Goal: Transaction & Acquisition: Purchase product/service

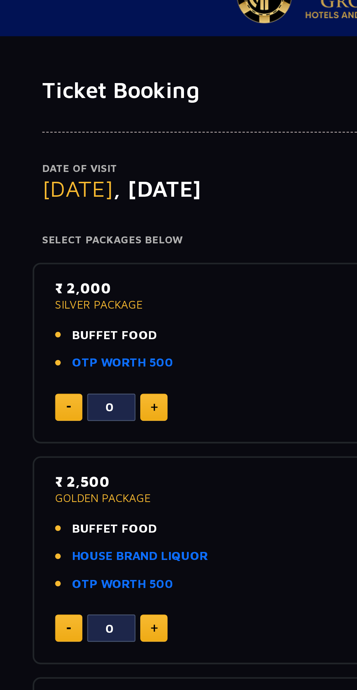
click at [103, 204] on img at bounding box center [102, 205] width 3 height 4
click at [102, 204] on img at bounding box center [102, 205] width 3 height 4
type input "2"
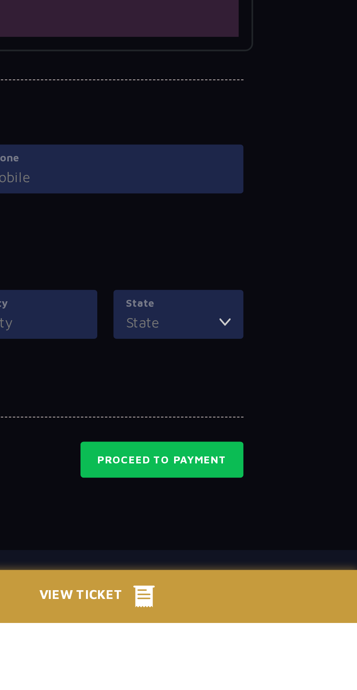
scroll to position [354, 0]
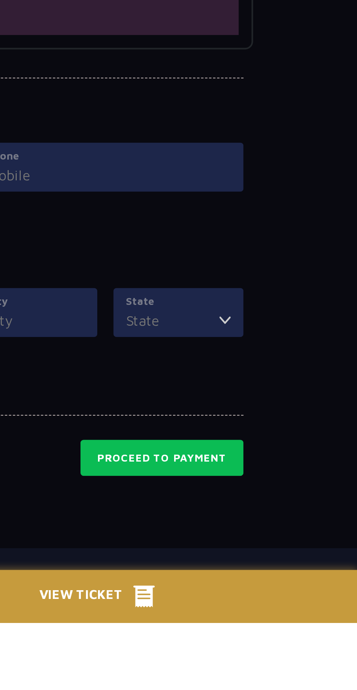
click at [253, 684] on span "View Ticket" at bounding box center [234, 678] width 43 height 11
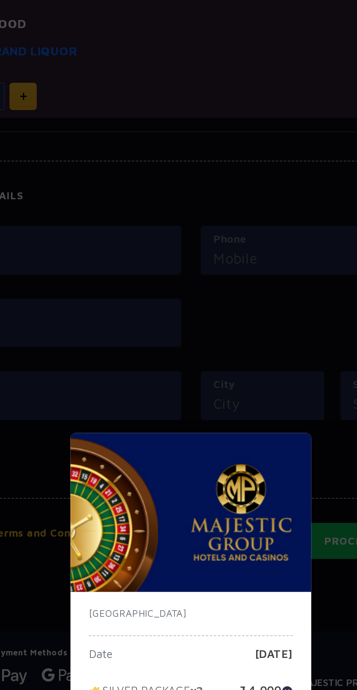
scroll to position [357, 0]
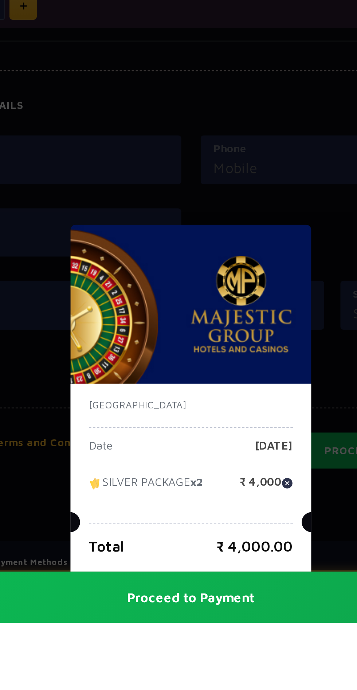
click at [161, 690] on button "Proceed to Payment" at bounding box center [178, 678] width 357 height 23
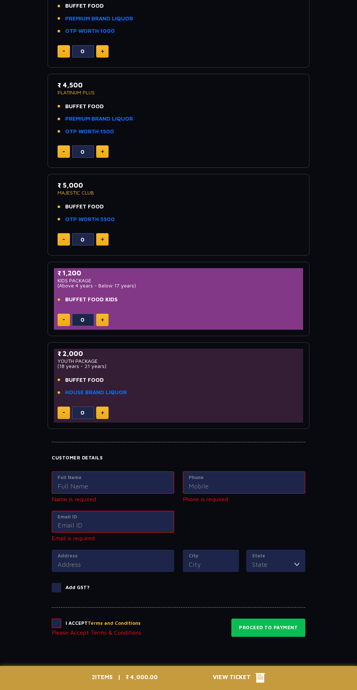
scroll to position [0, 0]
